Goal: Information Seeking & Learning: Learn about a topic

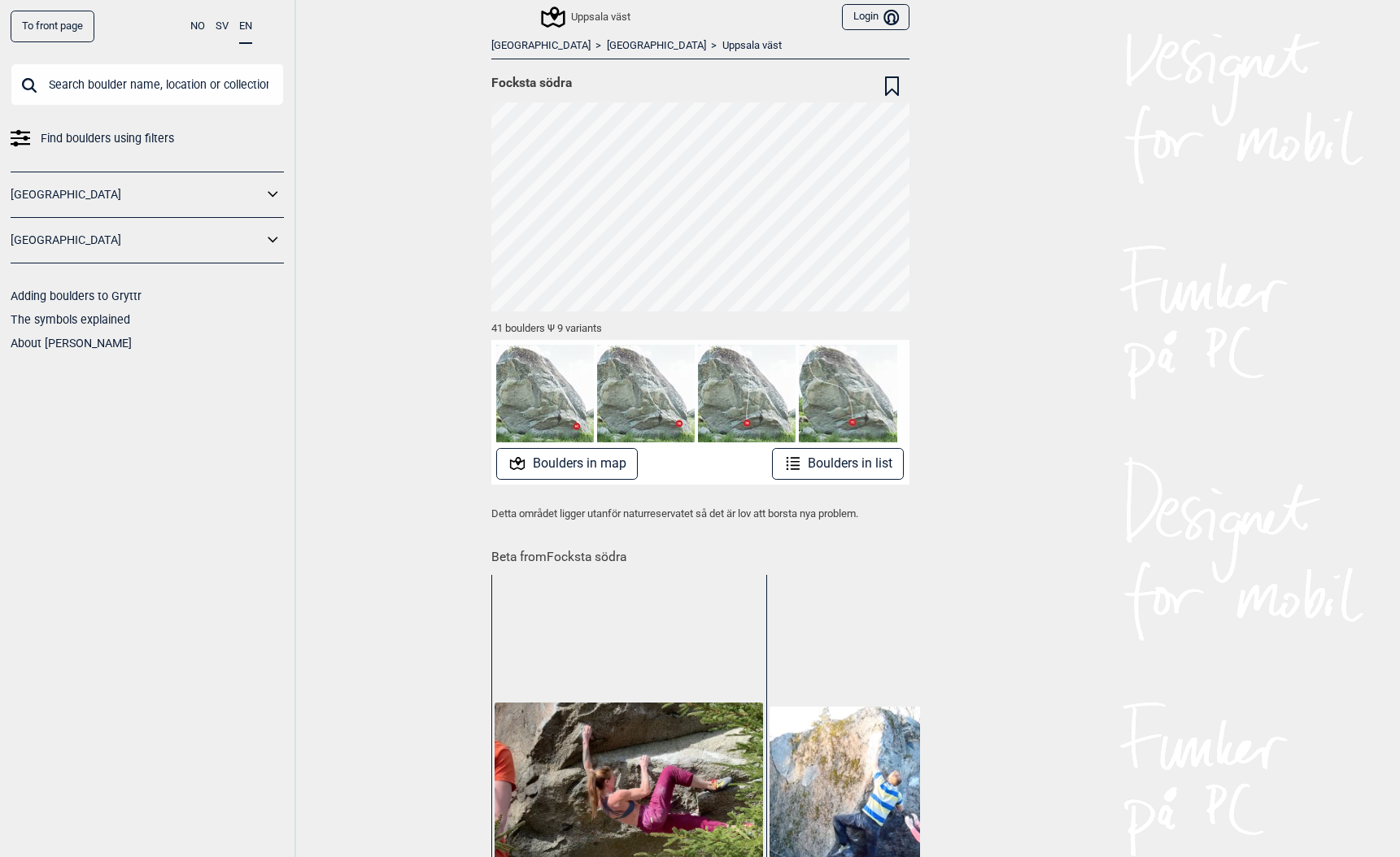
click at [101, 86] on input "text" at bounding box center [147, 85] width 273 height 42
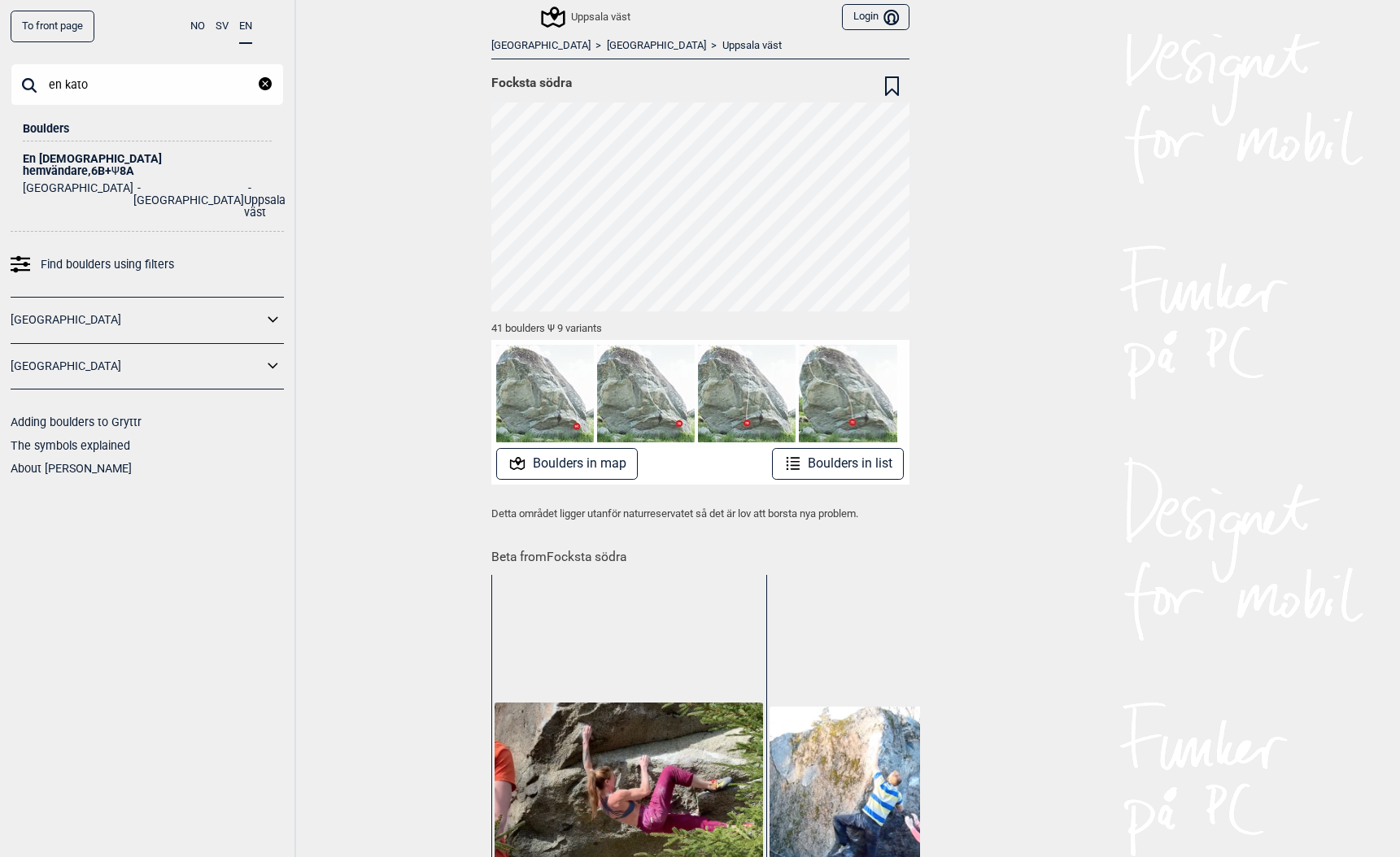
type input "en kato"
click at [86, 158] on div "En [DEMOGRAPHIC_DATA] hemvändare , 6B+ Ψ 8A" at bounding box center [148, 165] width 249 height 24
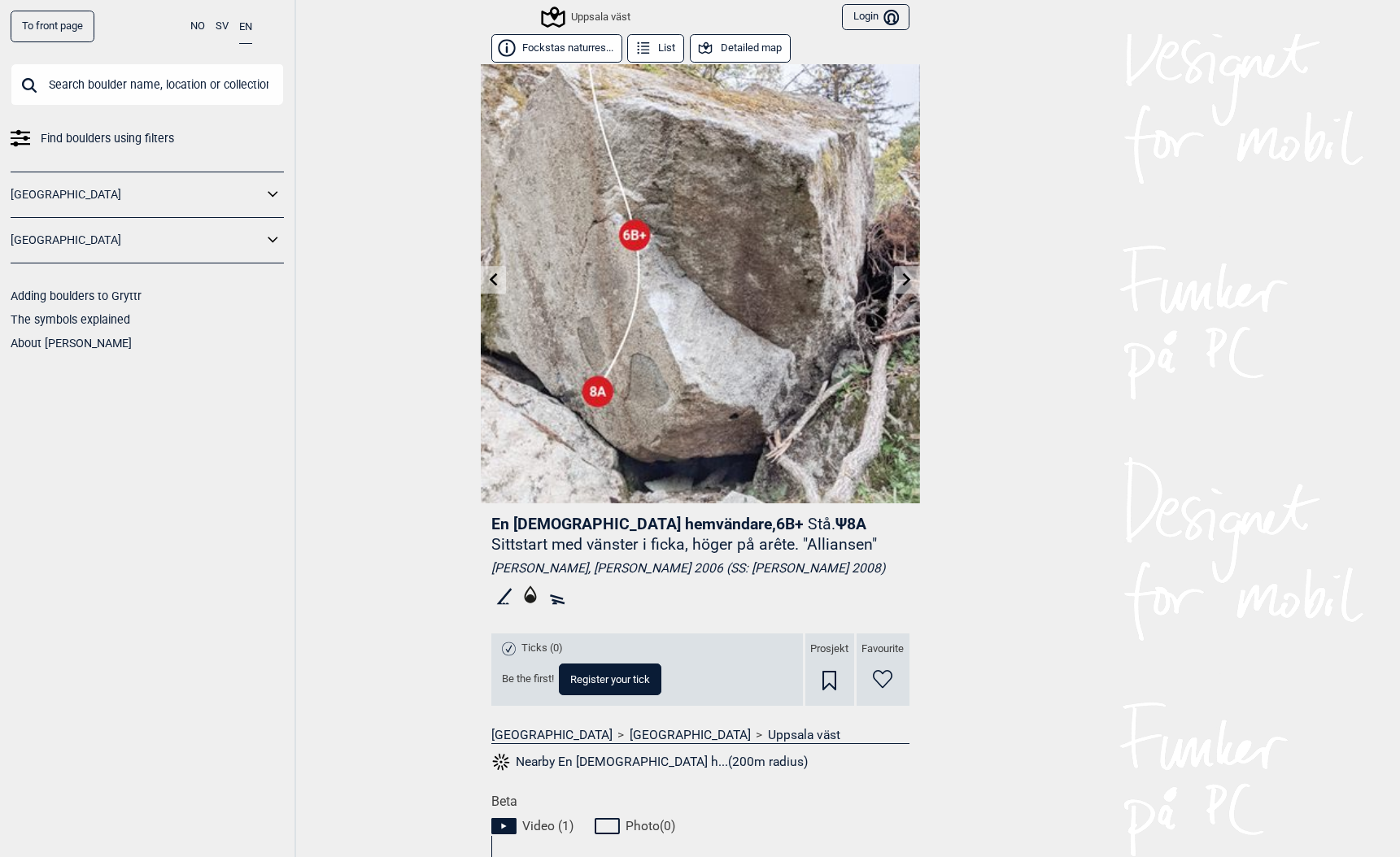
click at [902, 282] on icon at bounding box center [906, 279] width 13 height 13
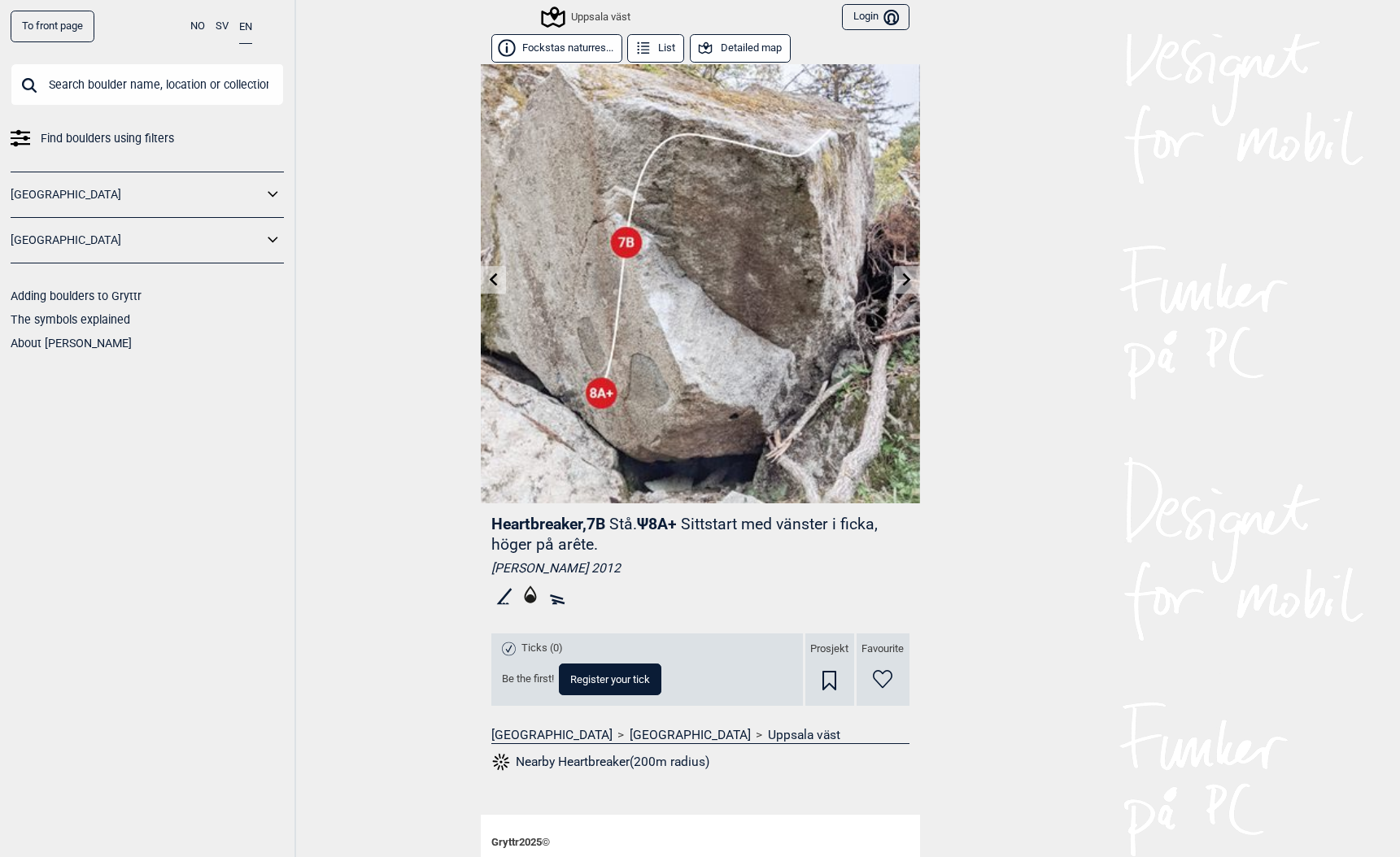
click at [902, 282] on icon at bounding box center [906, 279] width 13 height 13
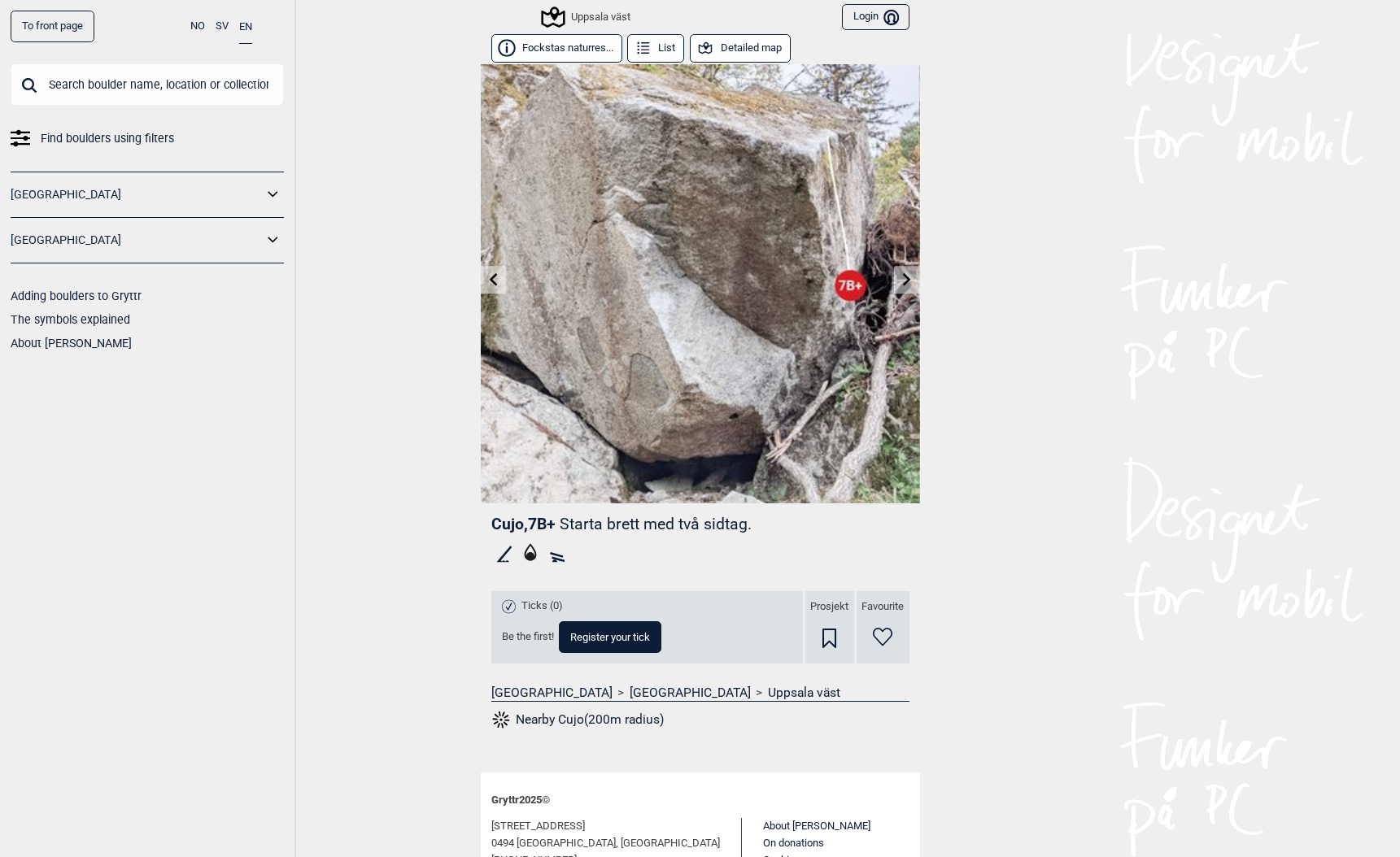
click at [906, 281] on icon at bounding box center [906, 279] width 8 height 13
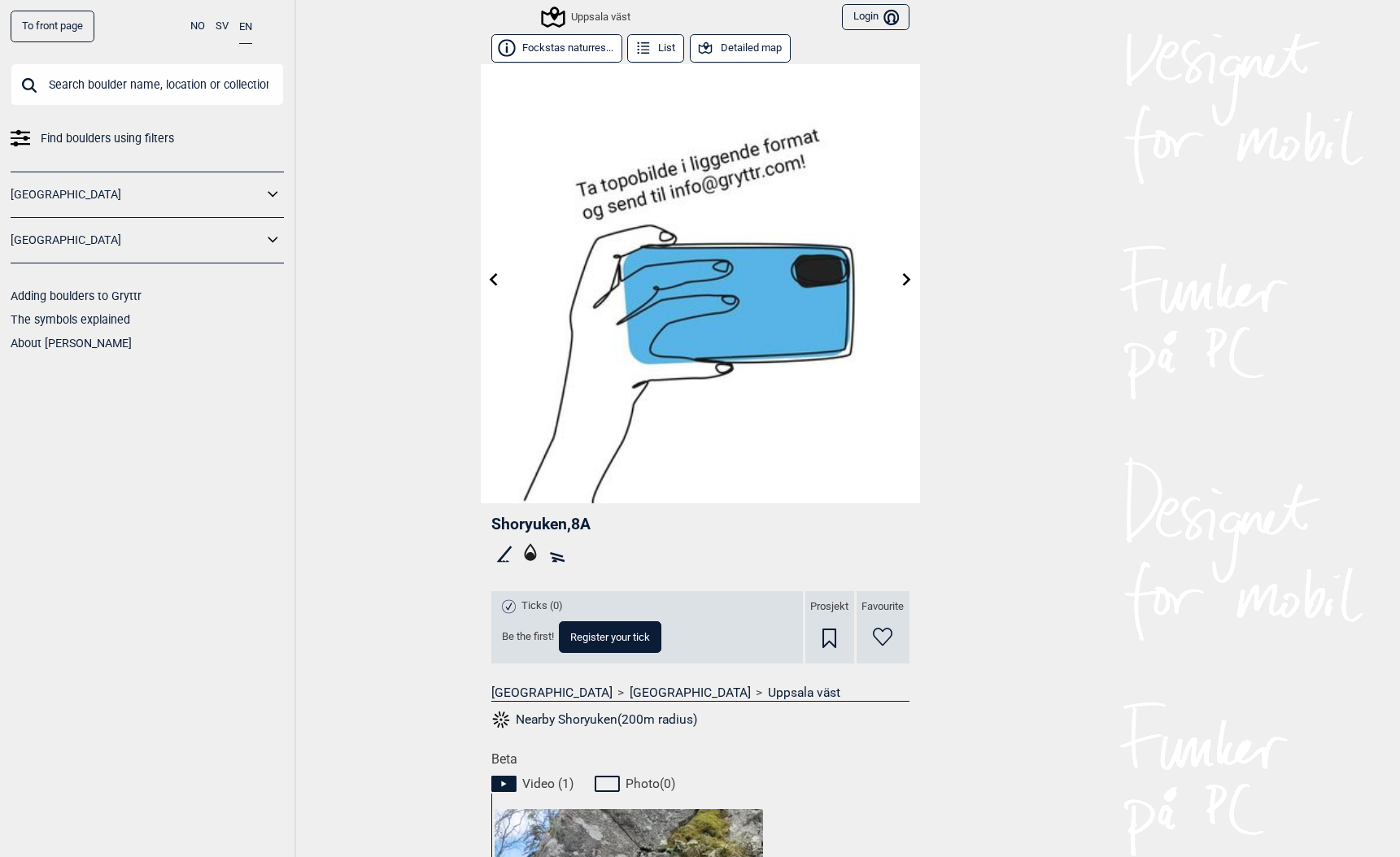
click at [495, 278] on icon at bounding box center [492, 279] width 13 height 13
